Goal: Task Accomplishment & Management: Use online tool/utility

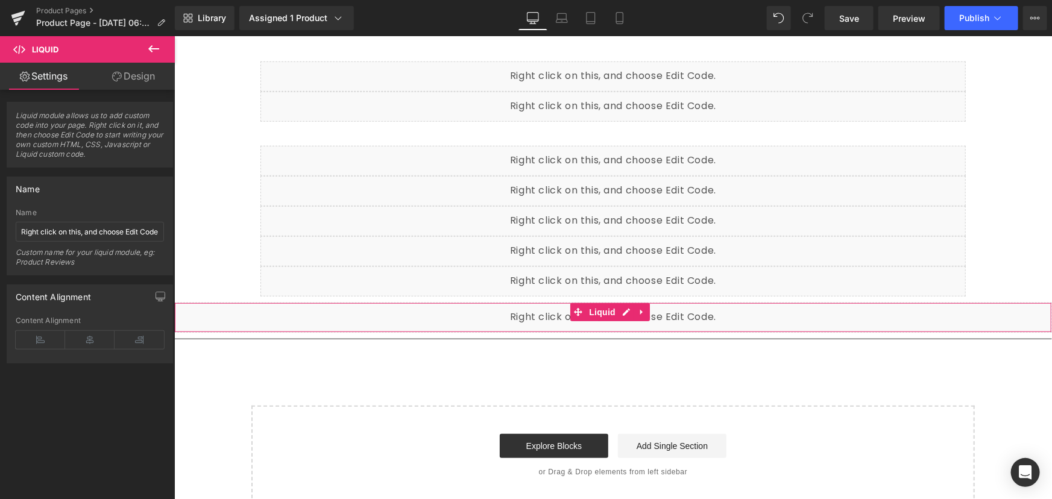
click at [956, 311] on div "Liquid" at bounding box center [613, 317] width 878 height 30
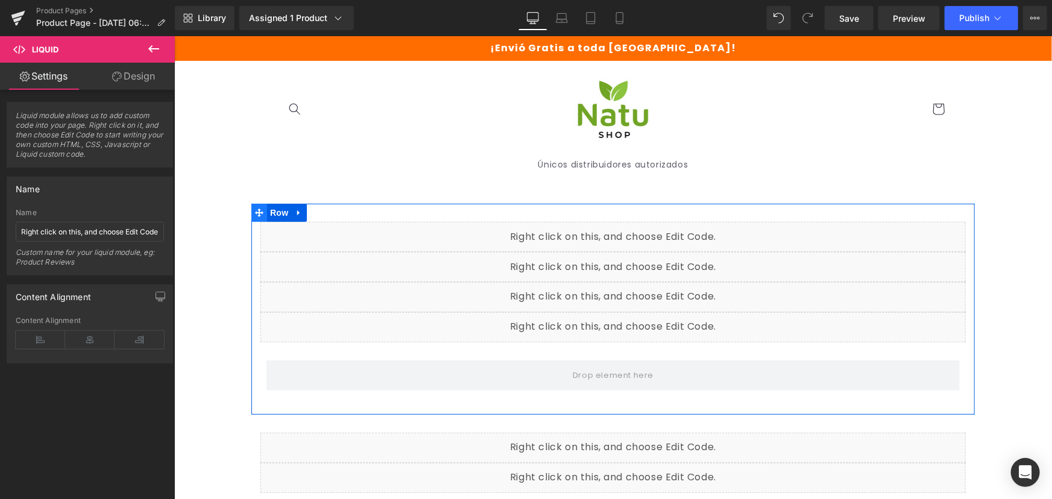
click at [259, 209] on span at bounding box center [259, 212] width 16 height 18
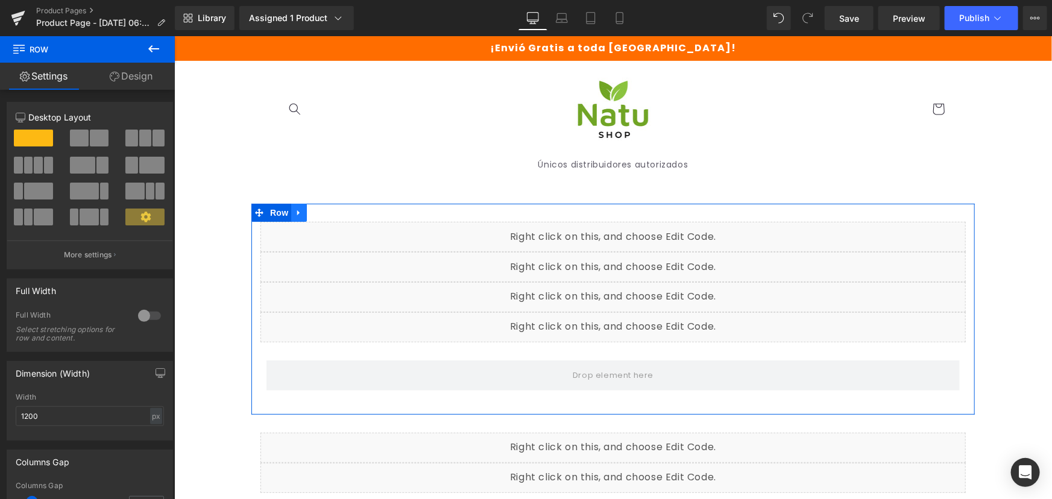
click at [291, 210] on link at bounding box center [299, 212] width 16 height 18
click at [322, 210] on link at bounding box center [330, 212] width 16 height 18
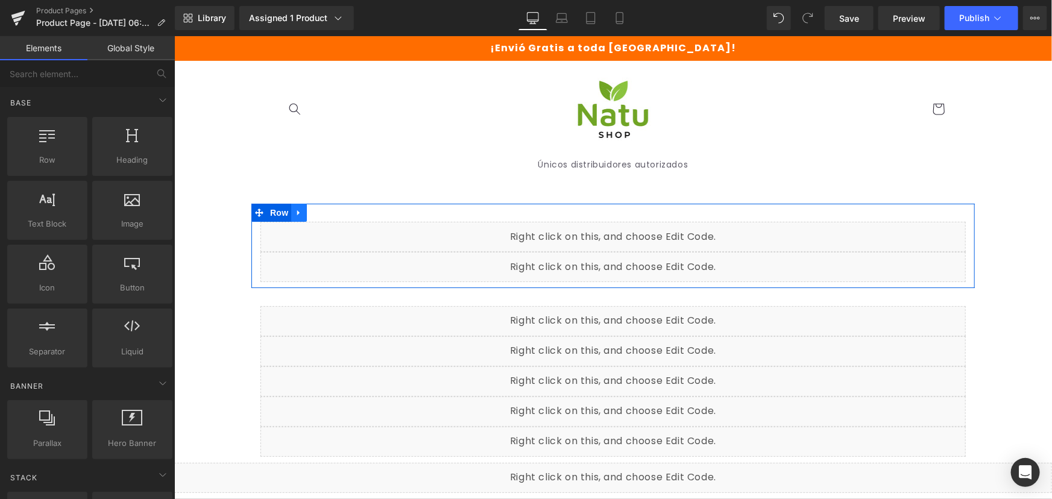
click at [297, 218] on link at bounding box center [299, 212] width 16 height 18
click at [326, 207] on icon at bounding box center [330, 211] width 8 height 9
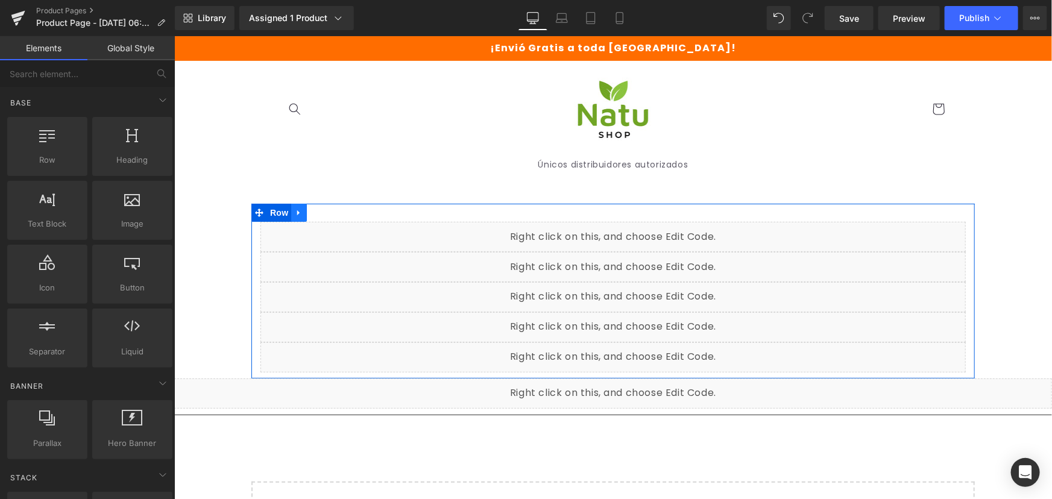
click at [294, 215] on icon at bounding box center [298, 211] width 8 height 9
click at [326, 215] on icon at bounding box center [330, 212] width 8 height 8
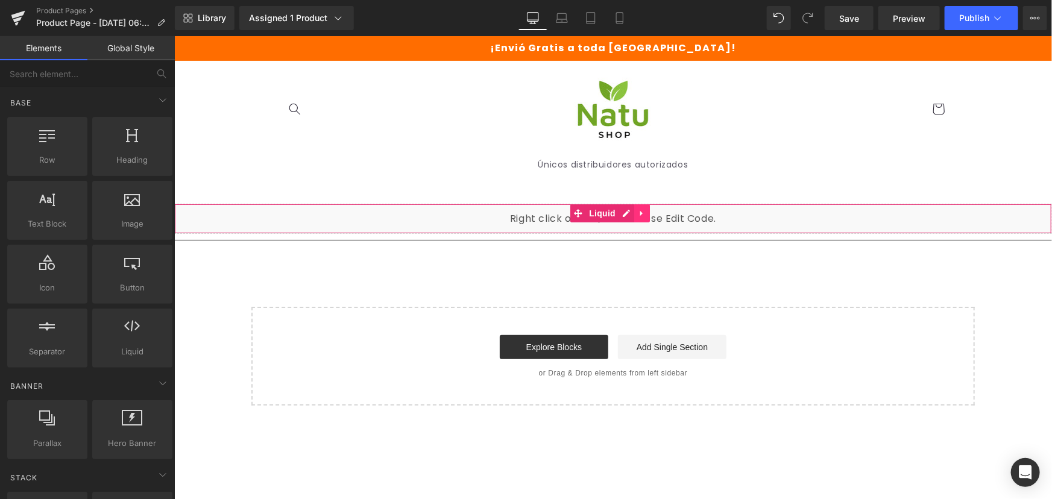
click at [637, 212] on icon at bounding box center [641, 212] width 8 height 9
drag, startPoint x: 648, startPoint y: 212, endPoint x: 643, endPoint y: 271, distance: 59.3
click at [643, 271] on div "Liquid Separator Select your layout" at bounding box center [613, 304] width 878 height 202
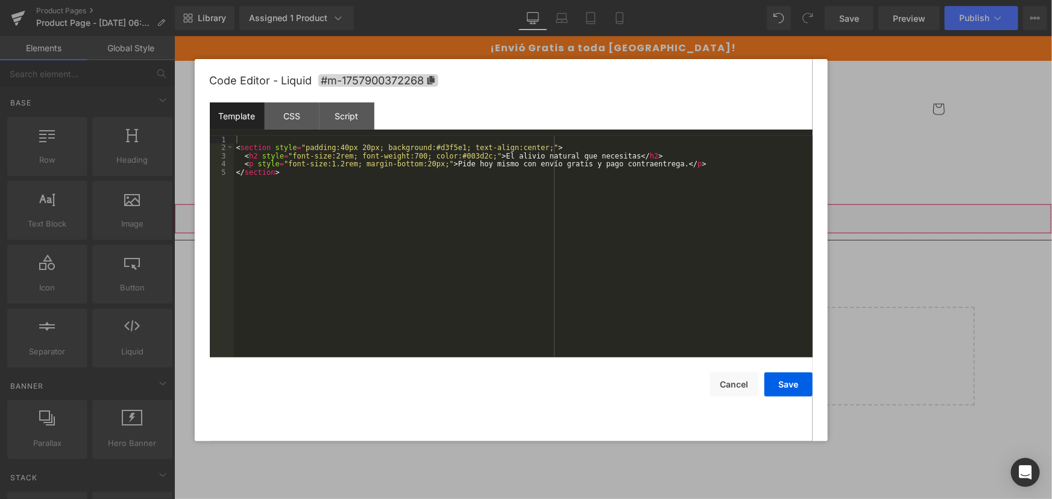
click at [598, 219] on div "Liquid" at bounding box center [613, 218] width 878 height 30
click at [754, 380] on button "Cancel" at bounding box center [734, 385] width 48 height 24
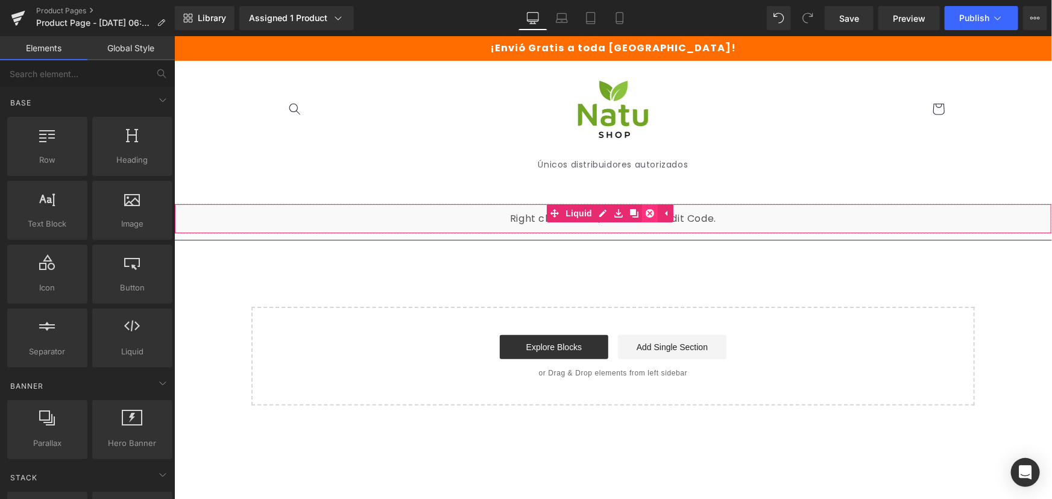
click at [652, 213] on icon at bounding box center [649, 213] width 8 height 8
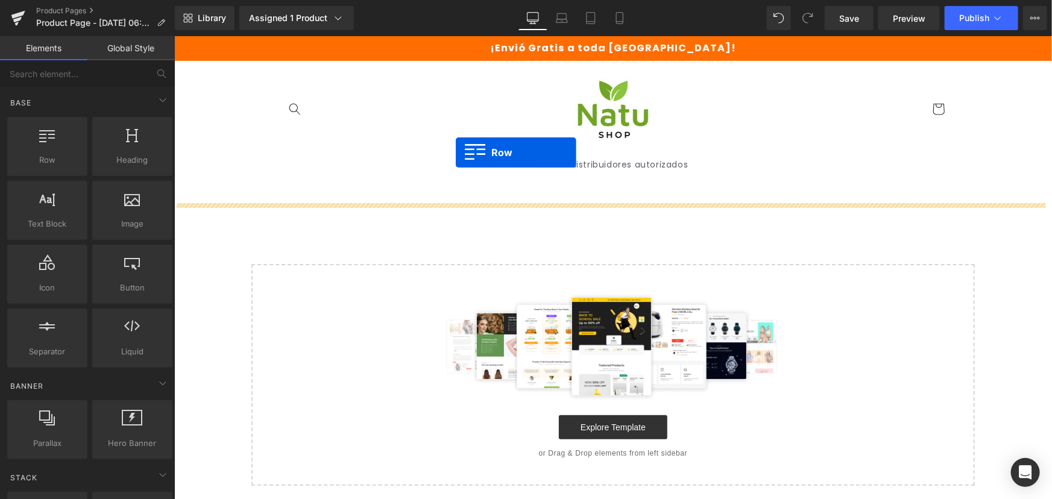
drag, startPoint x: 236, startPoint y: 198, endPoint x: 459, endPoint y: 183, distance: 224.2
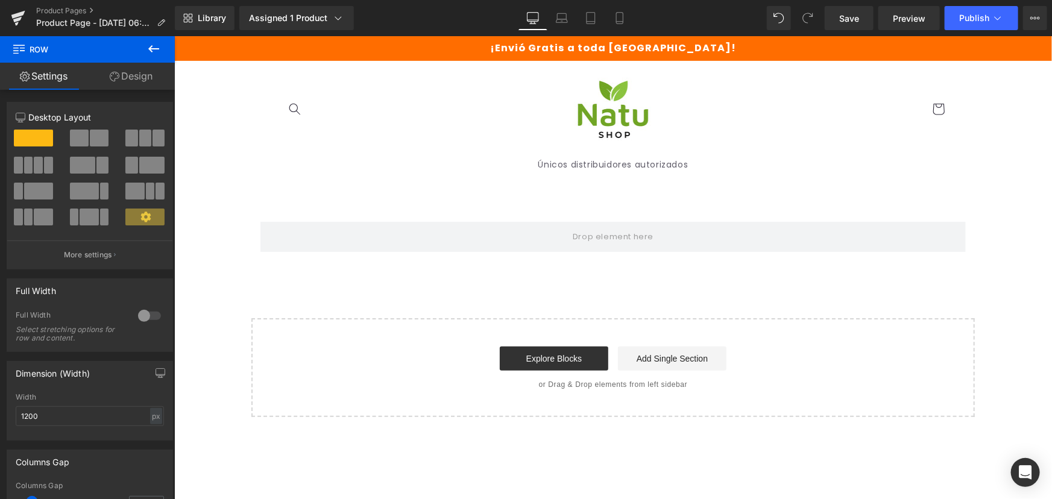
click at [143, 52] on button at bounding box center [154, 49] width 42 height 27
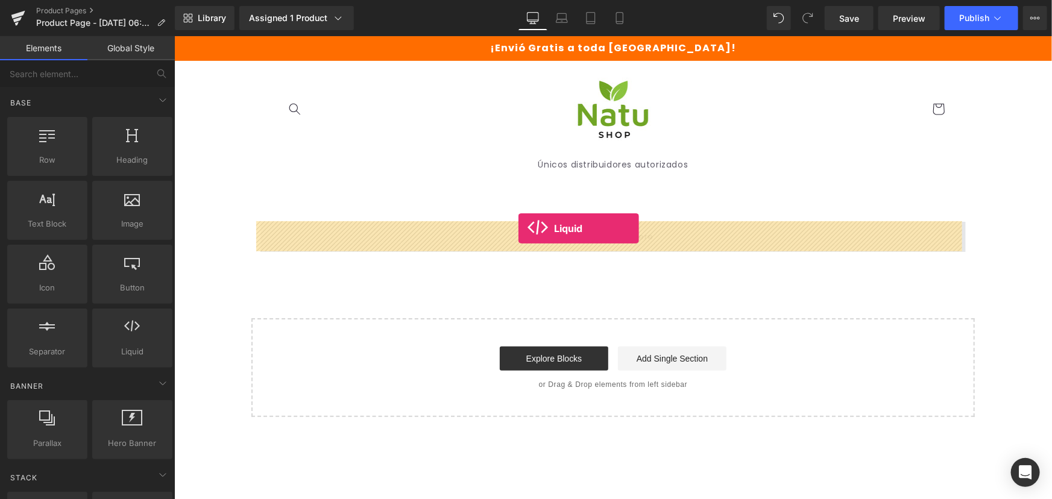
drag, startPoint x: 315, startPoint y: 367, endPoint x: 518, endPoint y: 228, distance: 246.4
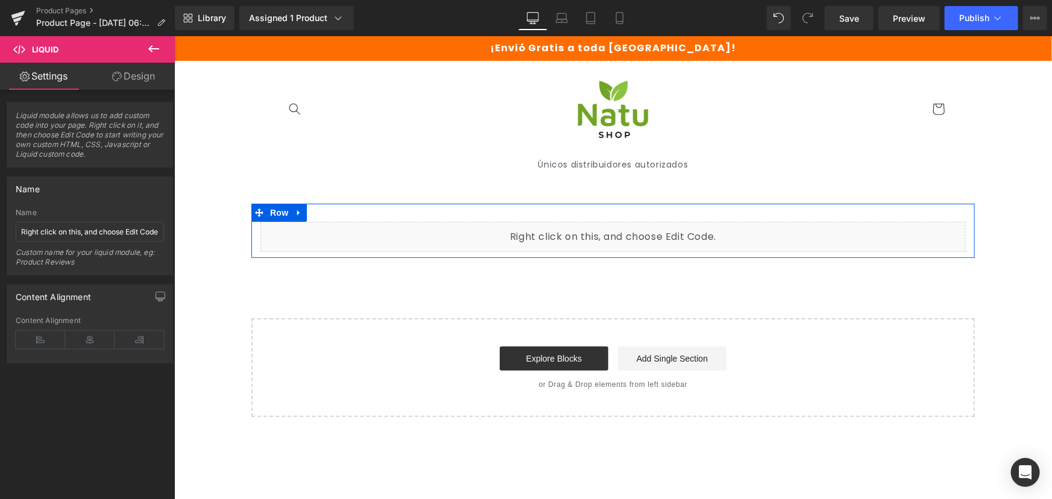
click at [621, 230] on div "Liquid" at bounding box center [612, 236] width 705 height 30
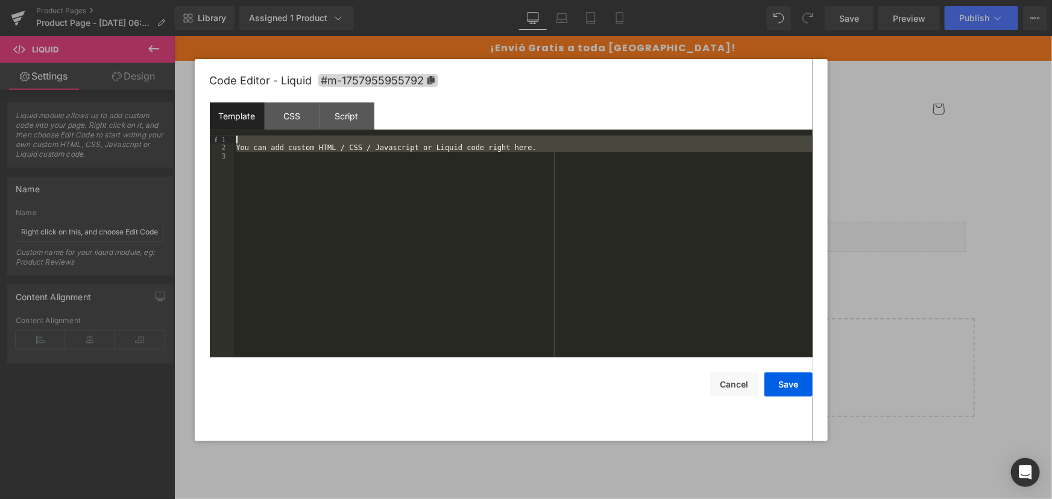
drag, startPoint x: 350, startPoint y: 237, endPoint x: 186, endPoint y: 43, distance: 254.5
click at [186, 43] on body "Liquid You are previewing how the will restyle your page. You can not edit Elem…" at bounding box center [526, 249] width 1052 height 499
click at [302, 247] on div "You can add custom HTML / CSS / Javascript or Liquid code right here." at bounding box center [523, 247] width 579 height 222
drag, startPoint x: 250, startPoint y: 179, endPoint x: 174, endPoint y: 1, distance: 194.0
click at [174, 1] on body "Liquid You are previewing how the will restyle your page. You can not edit Elem…" at bounding box center [526, 249] width 1052 height 499
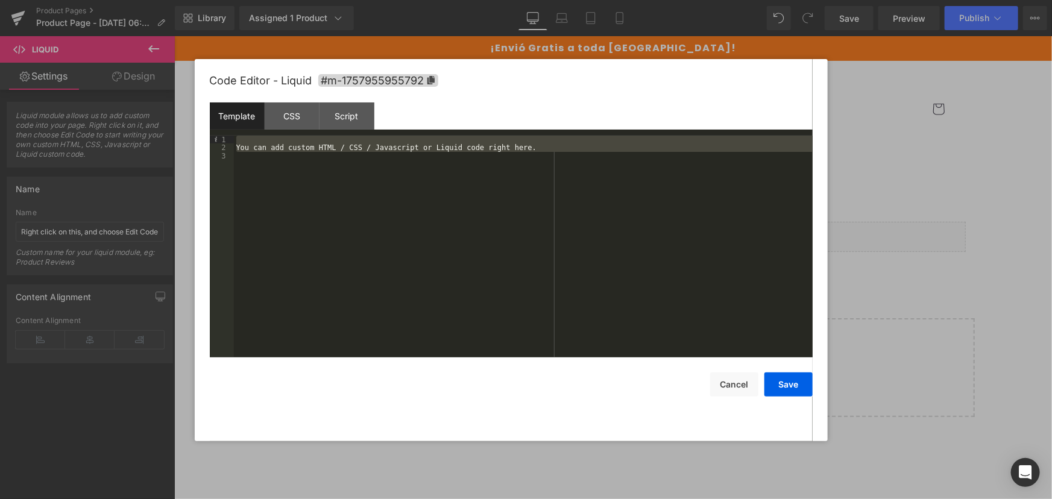
scroll to position [3494, 0]
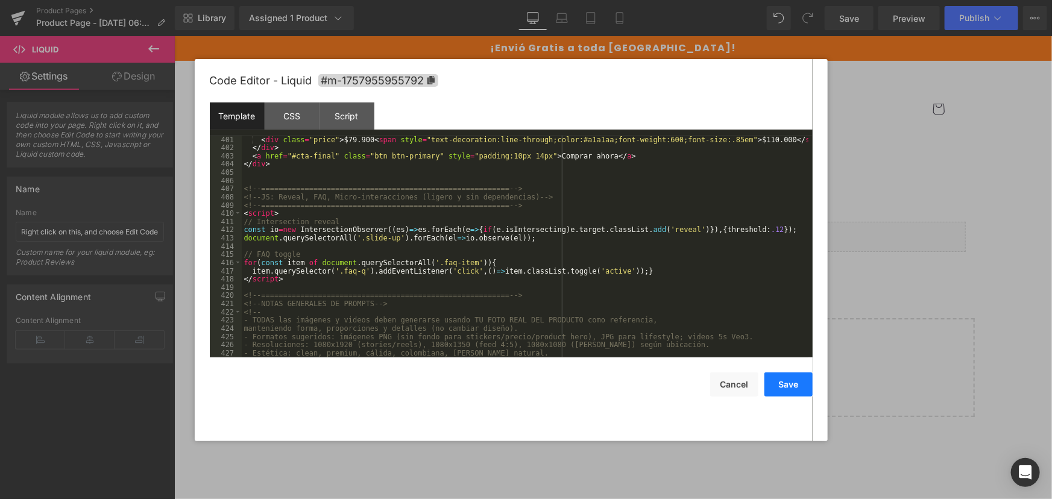
click at [788, 387] on button "Save" at bounding box center [789, 385] width 48 height 24
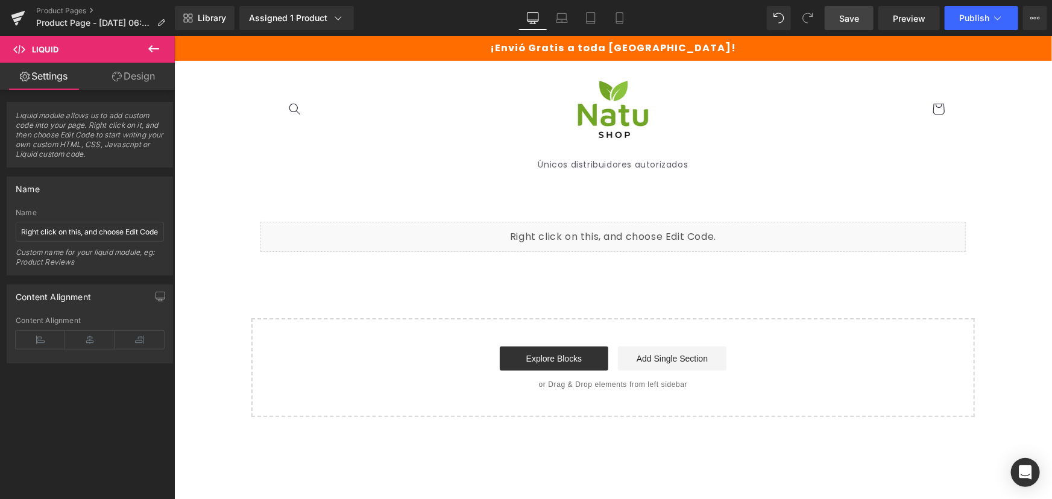
drag, startPoint x: 840, startPoint y: 16, endPoint x: 819, endPoint y: 10, distance: 21.5
click at [840, 16] on span "Save" at bounding box center [849, 18] width 20 height 13
click at [972, 21] on span "Publish" at bounding box center [974, 18] width 30 height 10
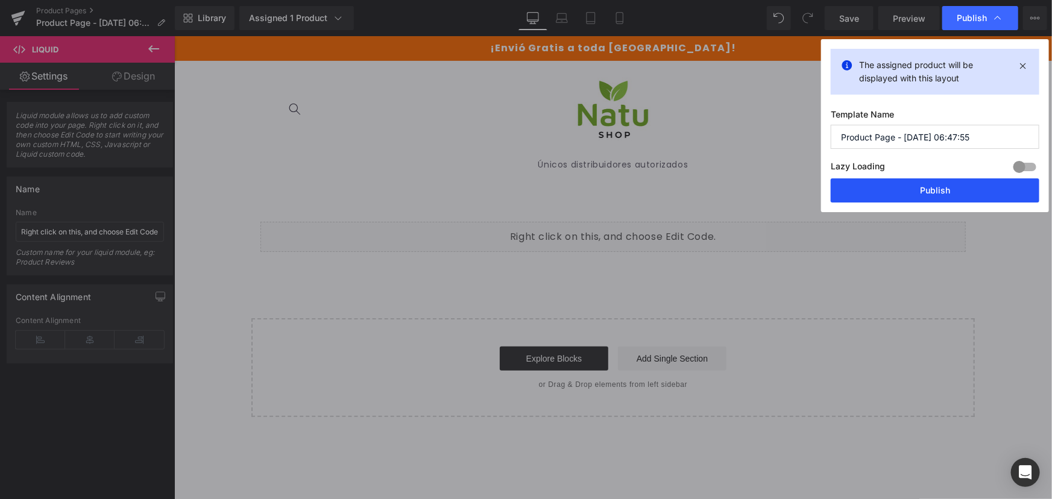
click at [952, 191] on button "Publish" at bounding box center [935, 190] width 209 height 24
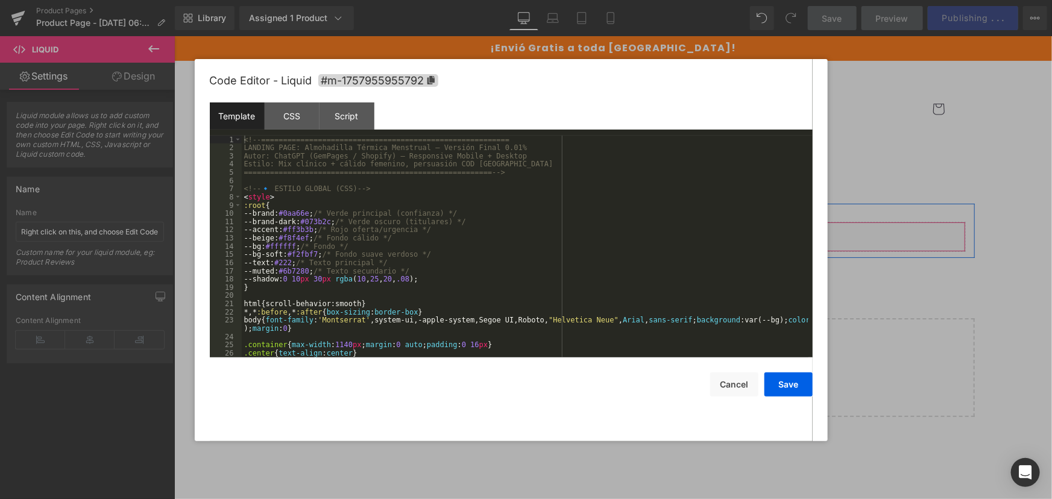
click at [620, 231] on div "Liquid" at bounding box center [612, 236] width 705 height 30
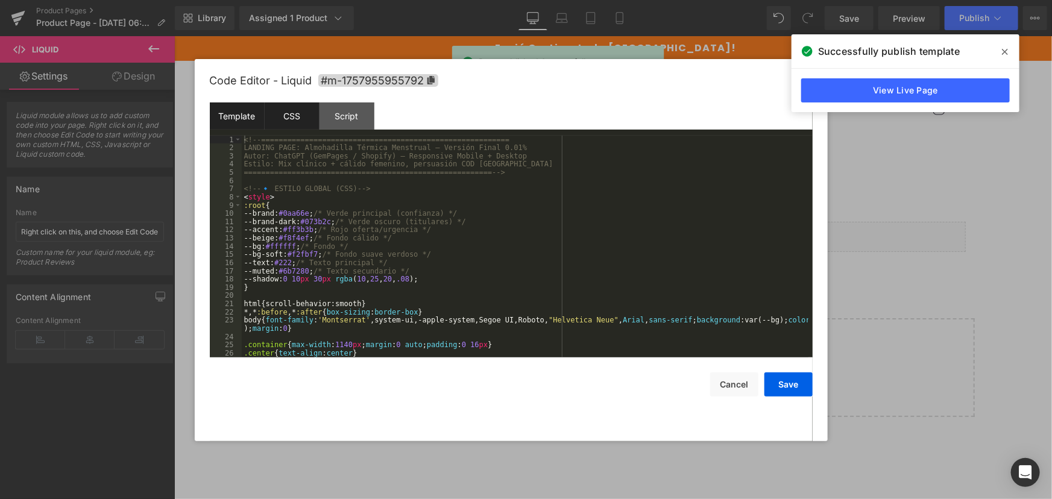
click at [295, 120] on div "CSS" at bounding box center [292, 116] width 55 height 27
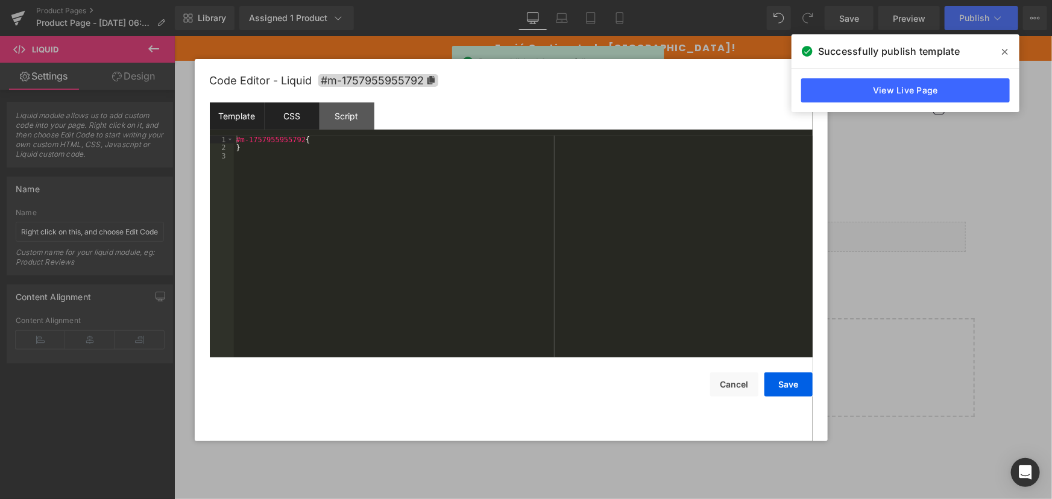
click at [222, 120] on div "Template" at bounding box center [237, 116] width 55 height 27
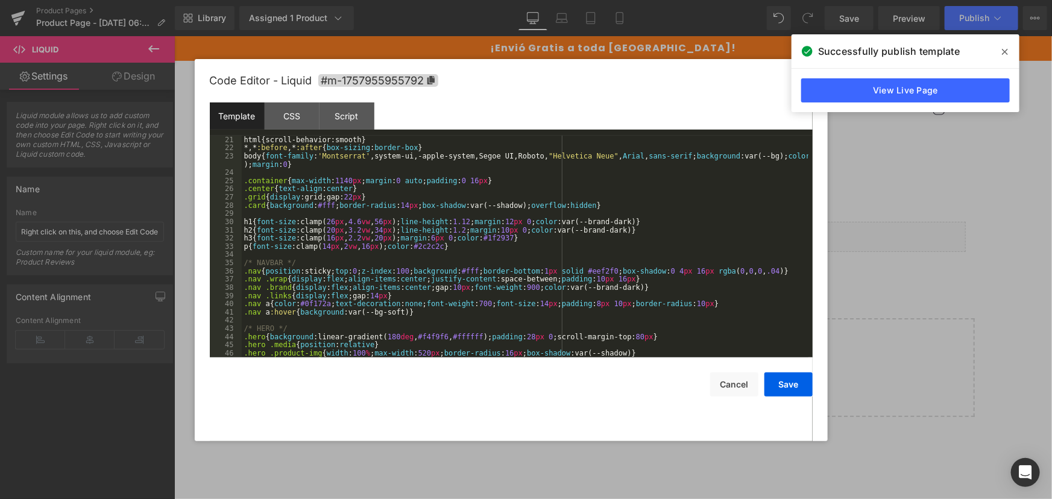
scroll to position [295, 0]
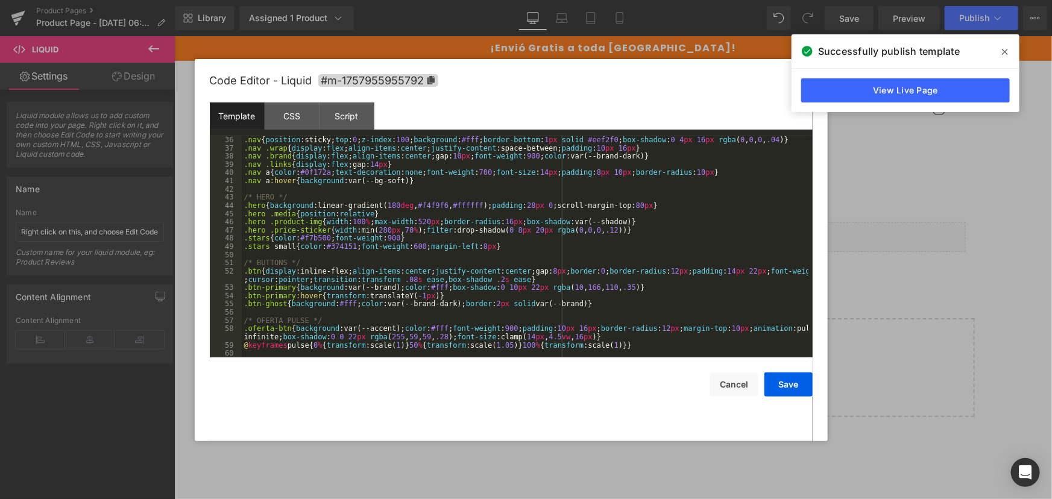
click at [954, 223] on div at bounding box center [526, 249] width 1052 height 499
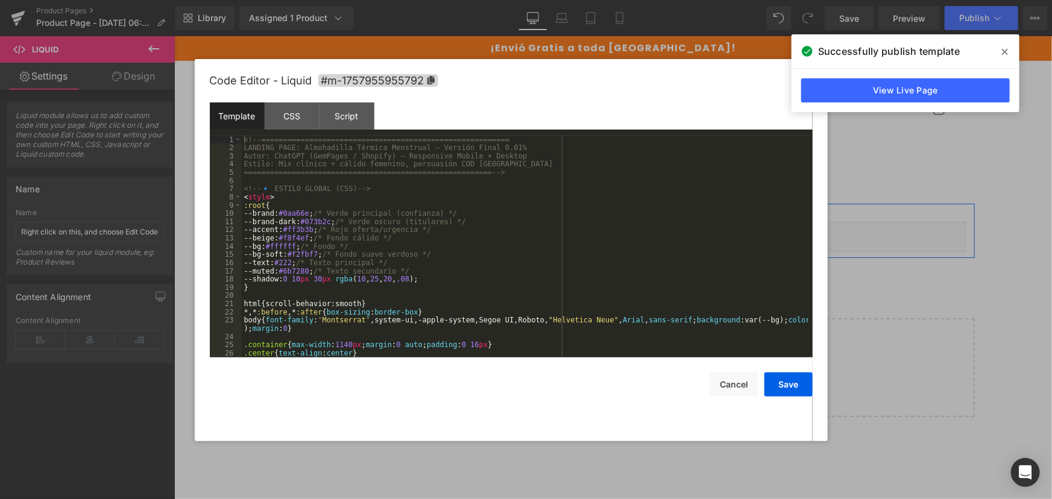
click at [620, 230] on div "Liquid" at bounding box center [612, 236] width 705 height 30
